Goal: Task Accomplishment & Management: Use online tool/utility

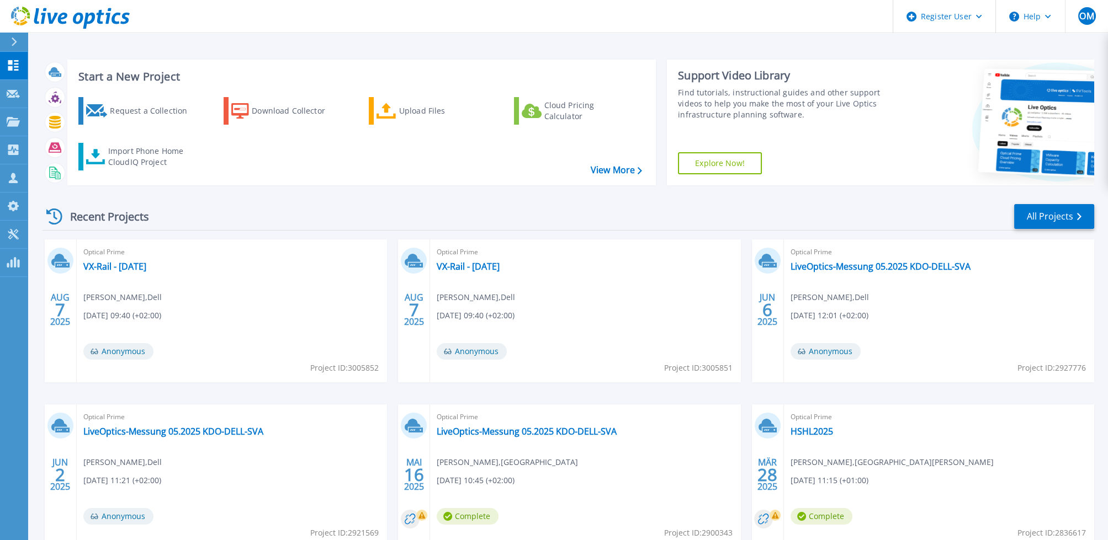
click at [296, 198] on div "Recent Projects All Projects [DATE] Optical Prime VX-Rail - [DATE] [PERSON_NAME…" at bounding box center [569, 386] width 1052 height 384
click at [144, 158] on div "Import Phone Home CloudIQ Project" at bounding box center [151, 157] width 86 height 22
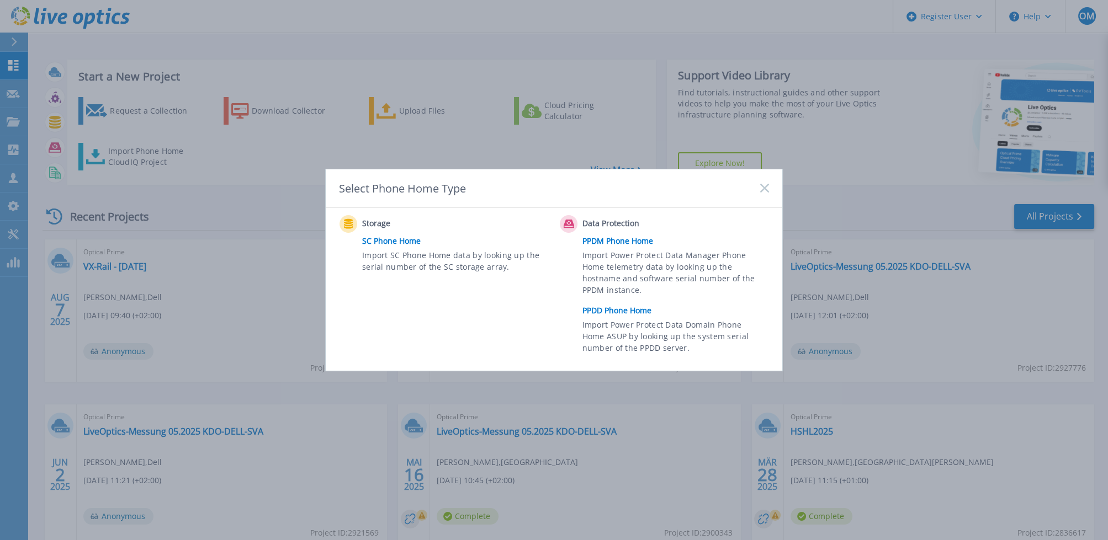
click at [377, 238] on link "SC Phone Home" at bounding box center [458, 241] width 192 height 17
